Goal: Check status

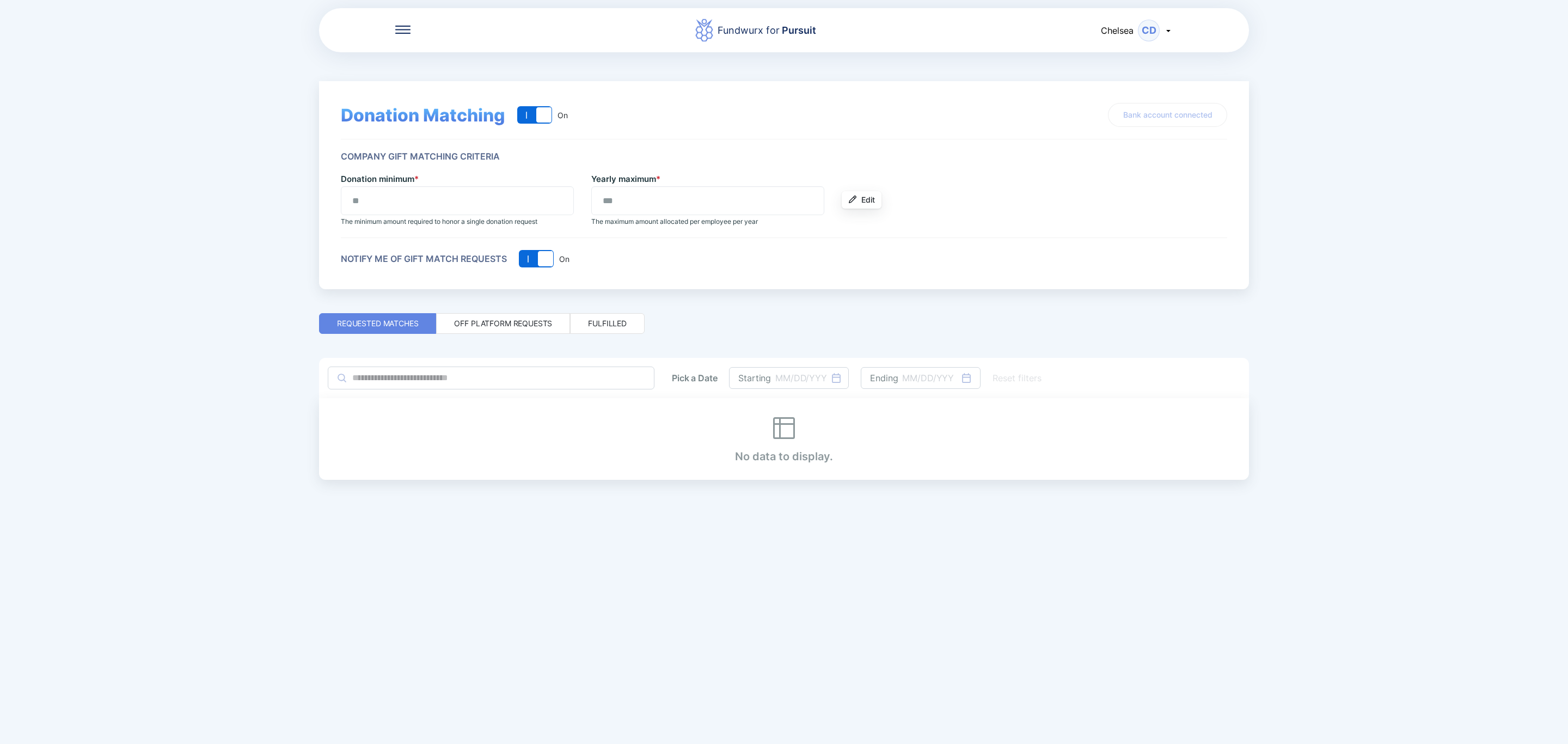
click at [521, 319] on div "Off platform requests" at bounding box center [503, 323] width 98 height 11
click at [603, 309] on div "Donation Matching On Off On Bank account connected Company Gift Matching Criter…" at bounding box center [784, 266] width 930 height 427
click at [610, 315] on div "Fulfilled" at bounding box center [607, 323] width 75 height 21
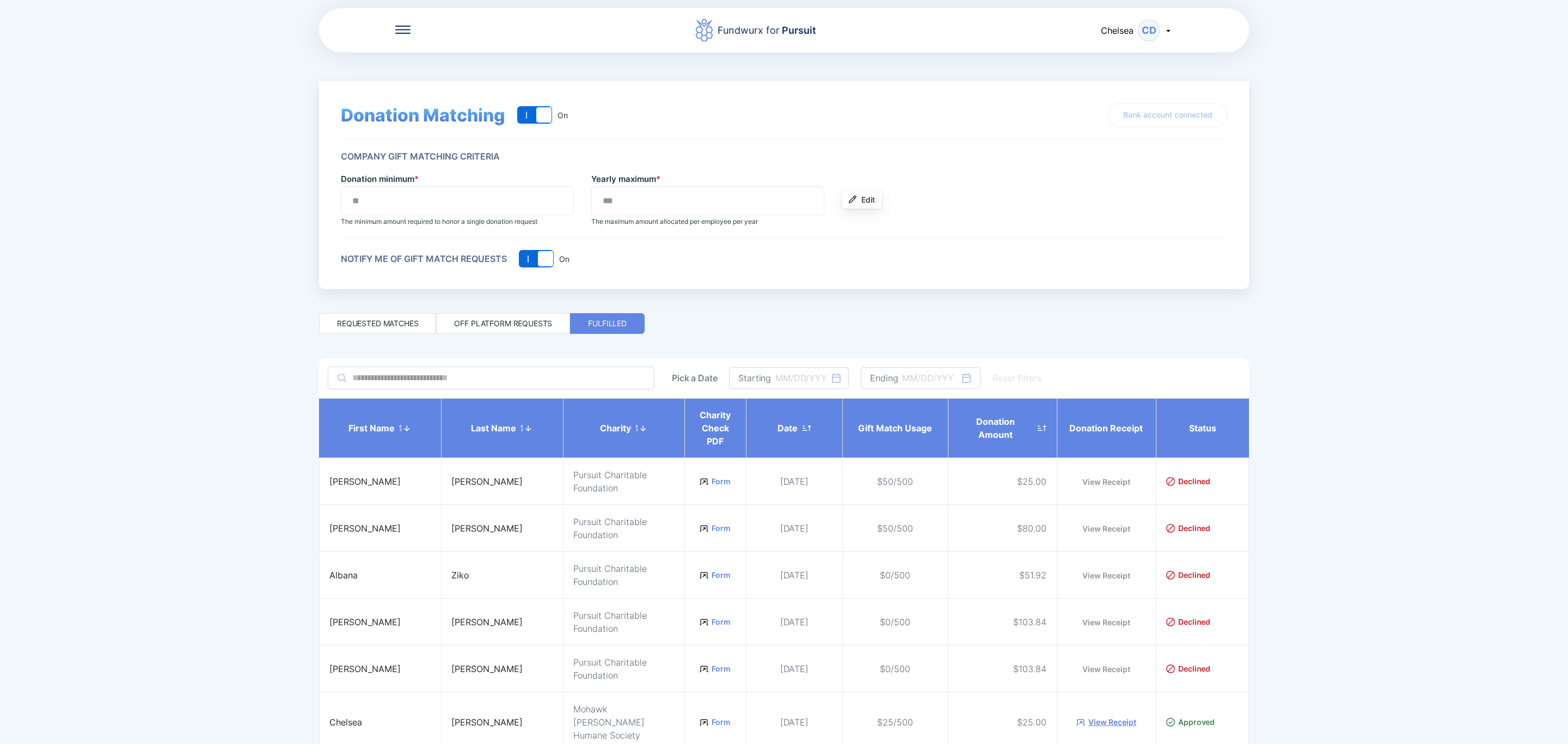
click at [399, 30] on icon at bounding box center [402, 29] width 15 height 8
click at [477, 102] on div "Impact Dashboard" at bounding box center [474, 95] width 159 height 30
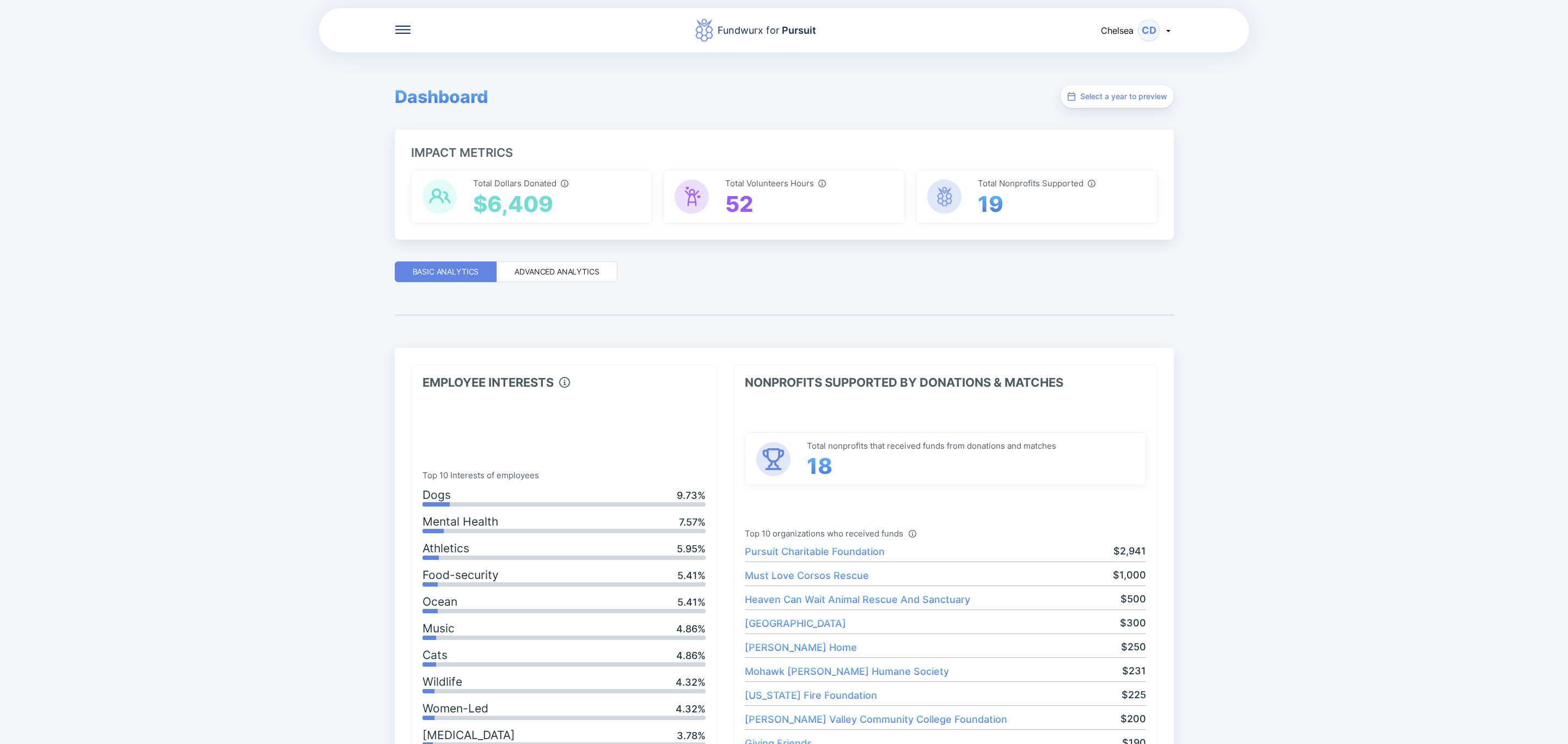
click at [839, 552] on span "Pursuit Charitable Foundation" at bounding box center [815, 551] width 140 height 12
click at [539, 266] on div "Advanced Analytics" at bounding box center [556, 272] width 85 height 11
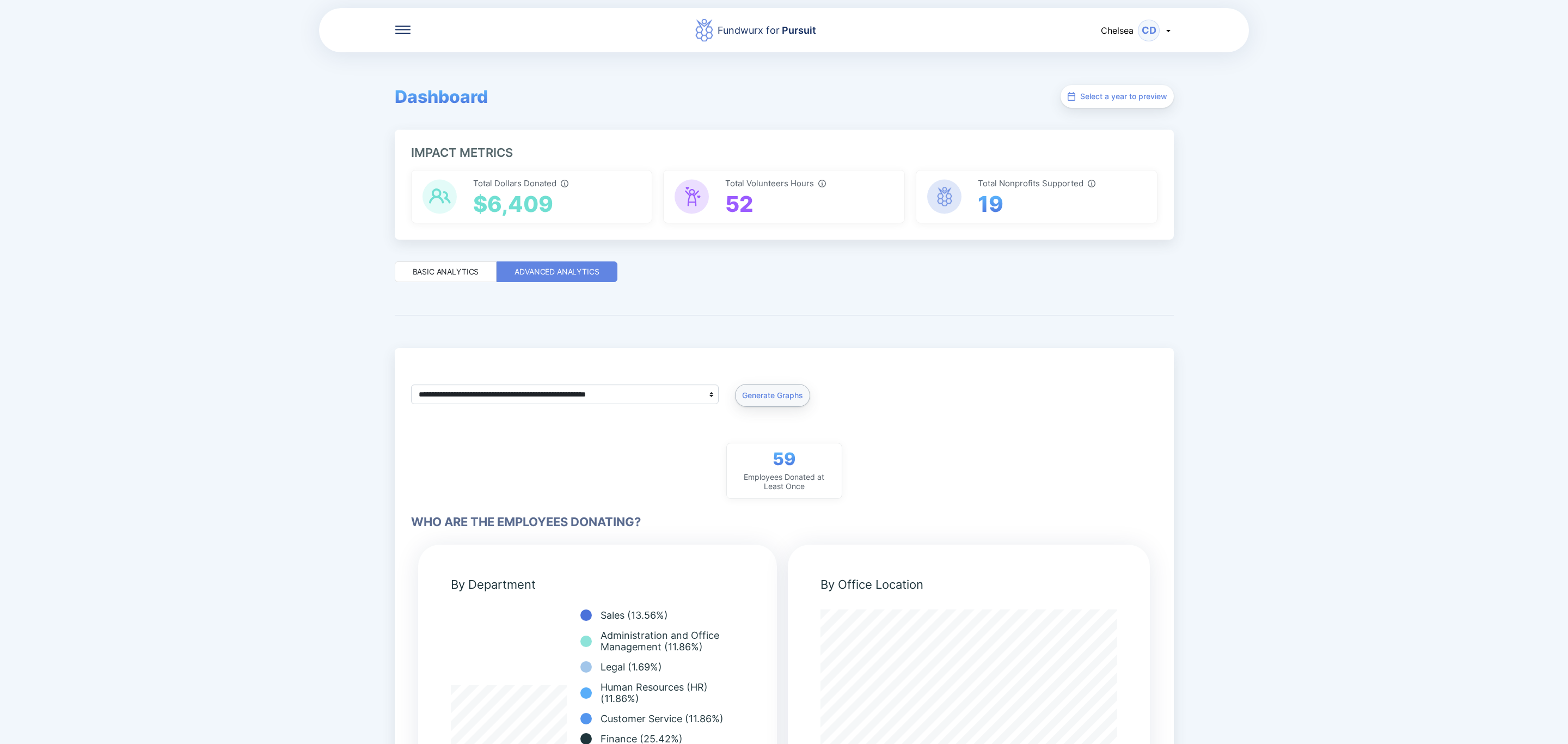
click at [523, 182] on span "Total Dollars Donated" at bounding box center [520, 183] width 96 height 10
click at [412, 278] on div "Basic Analytics" at bounding box center [446, 272] width 102 height 21
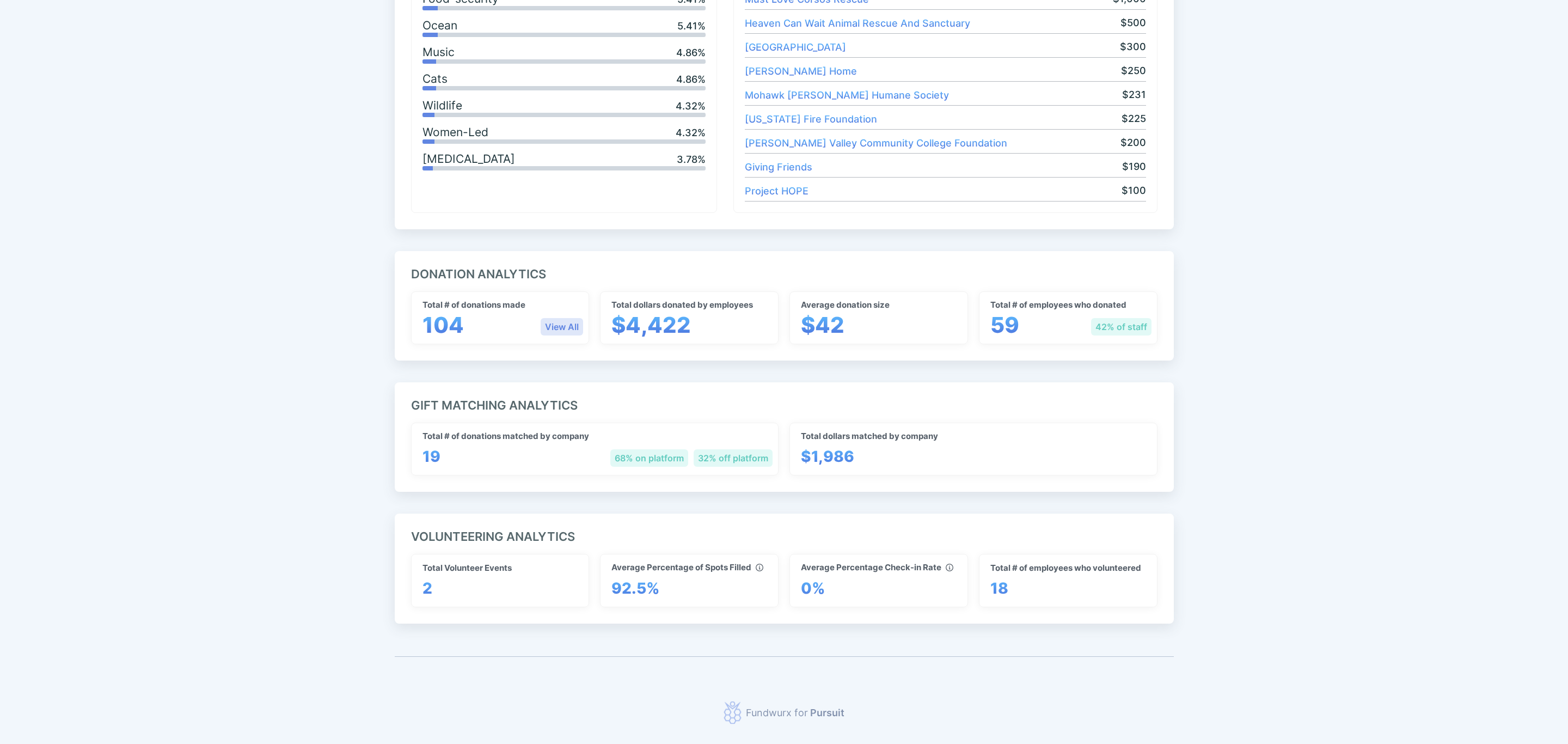
scroll to position [580, 0]
click at [575, 329] on div "View All" at bounding box center [562, 326] width 43 height 18
